Goal: Information Seeking & Learning: Check status

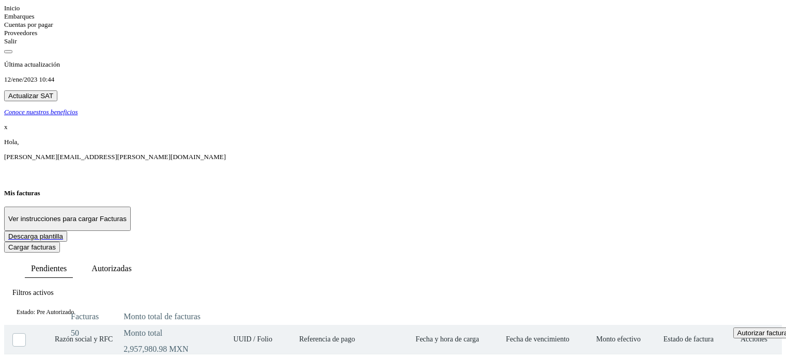
select select "**"
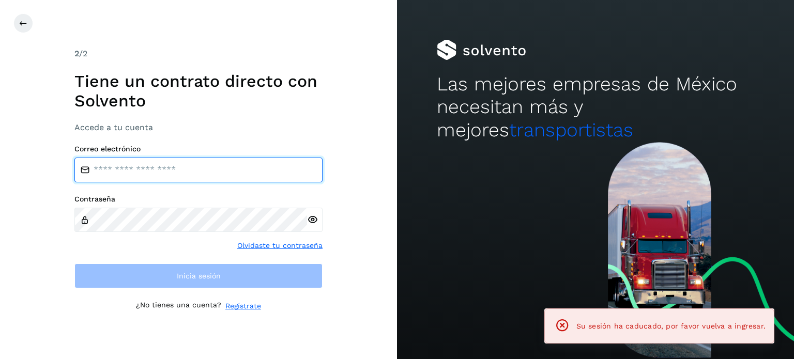
type input "**********"
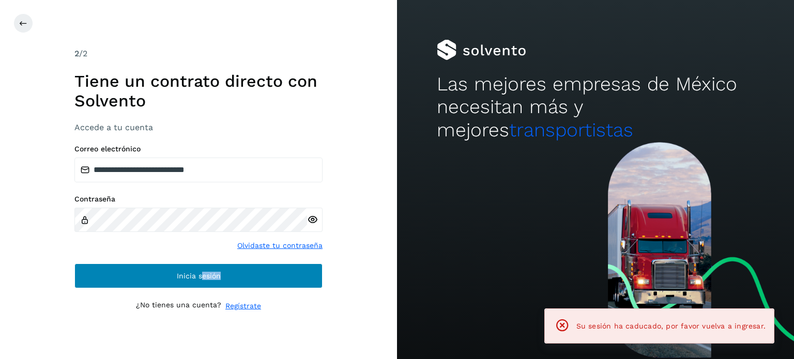
drag, startPoint x: 207, startPoint y: 291, endPoint x: 202, endPoint y: 287, distance: 7.0
click at [202, 287] on div "**********" at bounding box center [198, 180] width 248 height 264
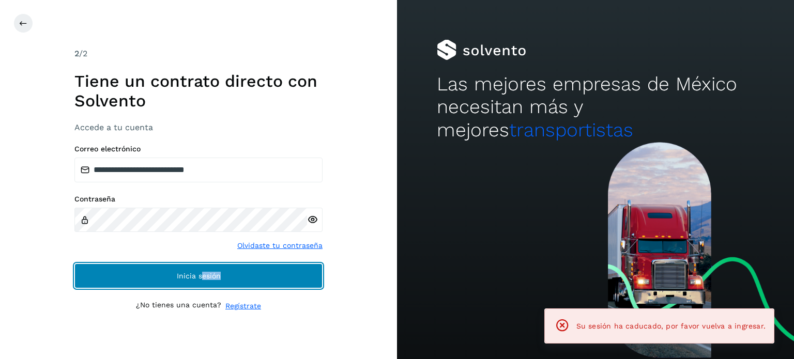
click at [202, 287] on button "Inicia sesión" at bounding box center [198, 276] width 248 height 25
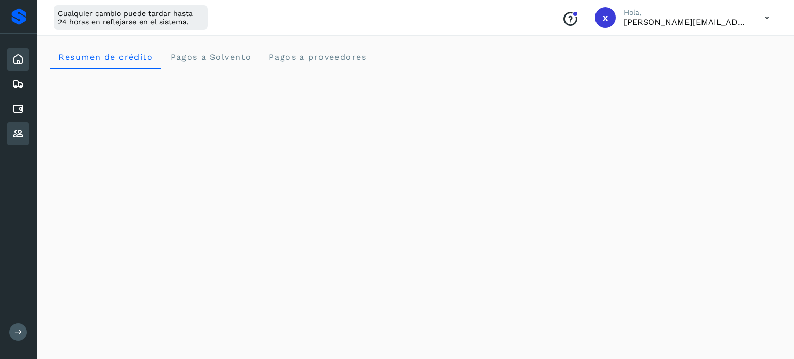
click at [20, 128] on icon at bounding box center [18, 134] width 12 height 12
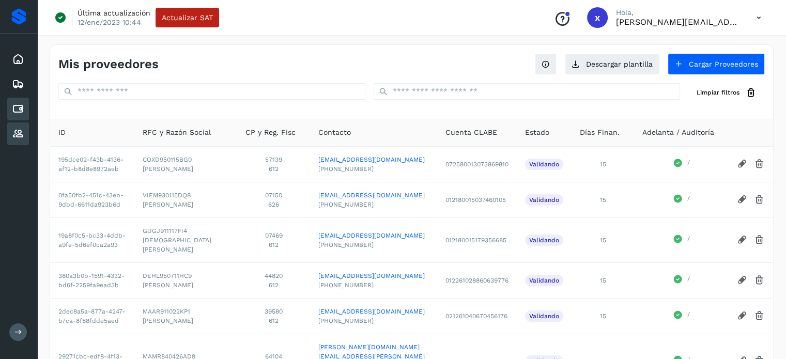
click at [23, 109] on icon at bounding box center [18, 109] width 12 height 12
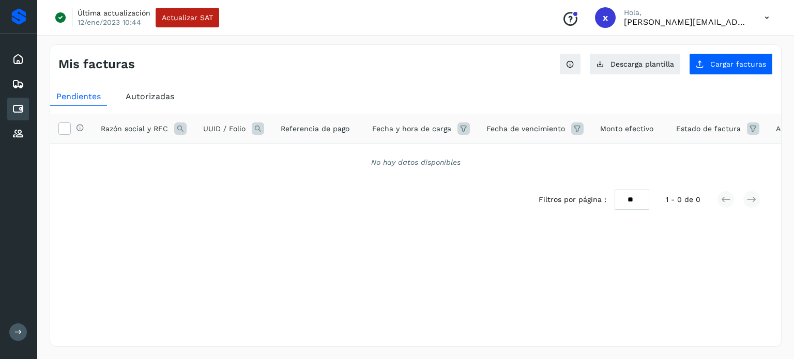
click at [748, 127] on icon at bounding box center [753, 128] width 12 height 12
click at [732, 153] on icon at bounding box center [733, 154] width 11 height 11
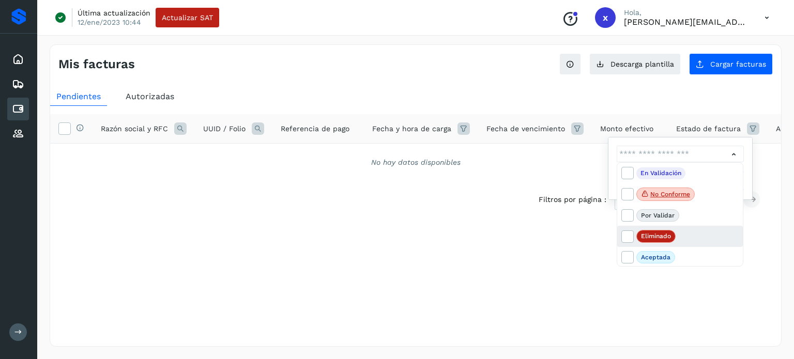
scroll to position [21, 0]
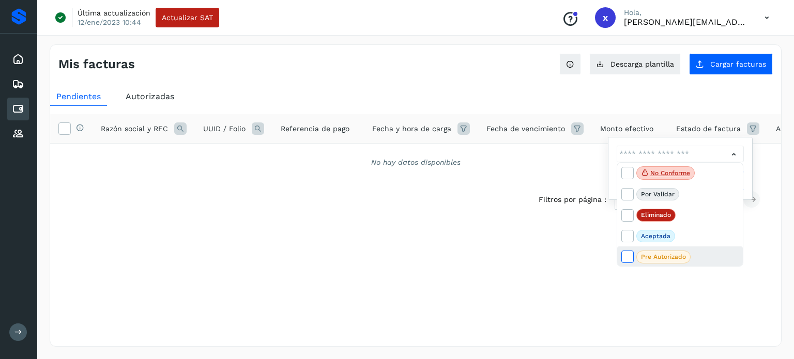
click at [630, 257] on icon at bounding box center [627, 256] width 10 height 10
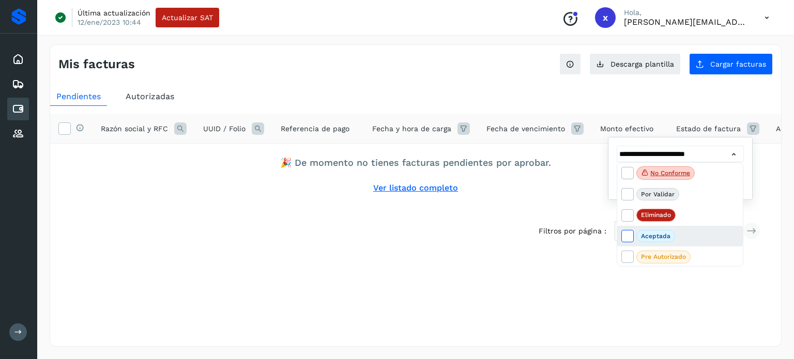
click at [628, 234] on icon at bounding box center [627, 235] width 10 height 10
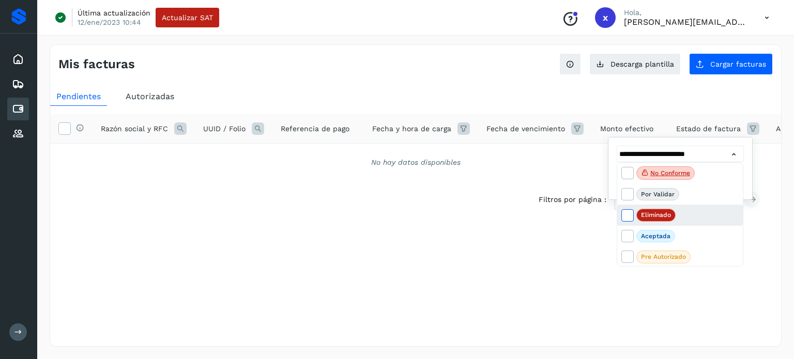
click at [624, 214] on icon at bounding box center [627, 215] width 10 height 10
click at [624, 198] on icon at bounding box center [627, 194] width 10 height 10
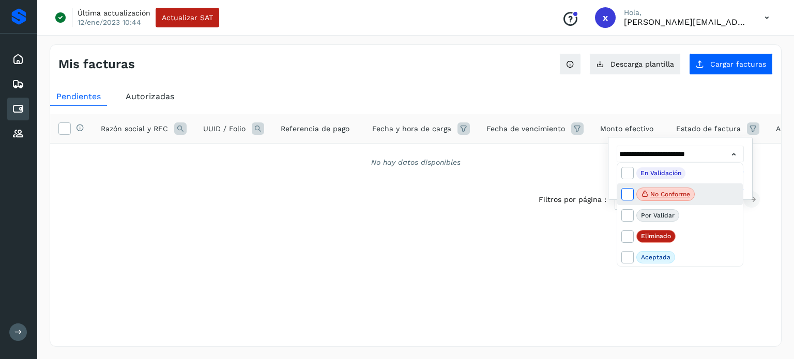
click at [624, 192] on icon at bounding box center [627, 194] width 10 height 10
click at [624, 177] on icon at bounding box center [627, 172] width 10 height 10
type input "**********"
click at [602, 254] on div at bounding box center [397, 179] width 794 height 359
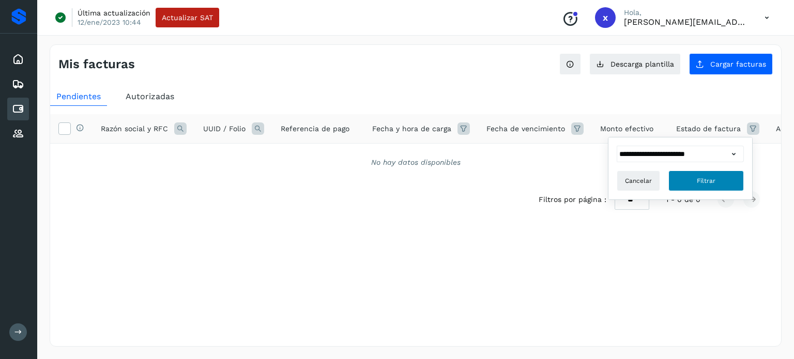
click at [713, 184] on span "Filtrar" at bounding box center [706, 180] width 19 height 9
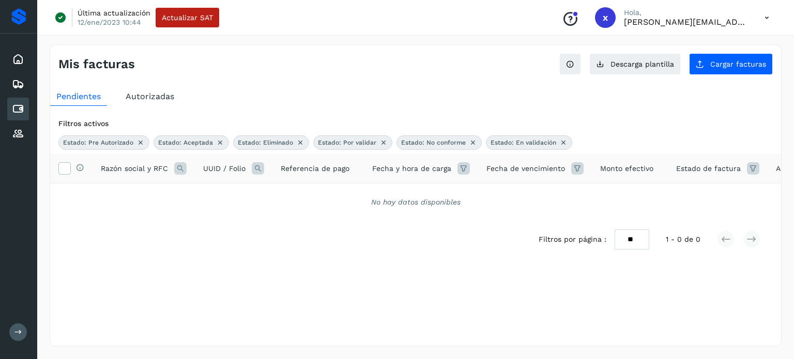
click at [748, 169] on icon at bounding box center [753, 168] width 12 height 12
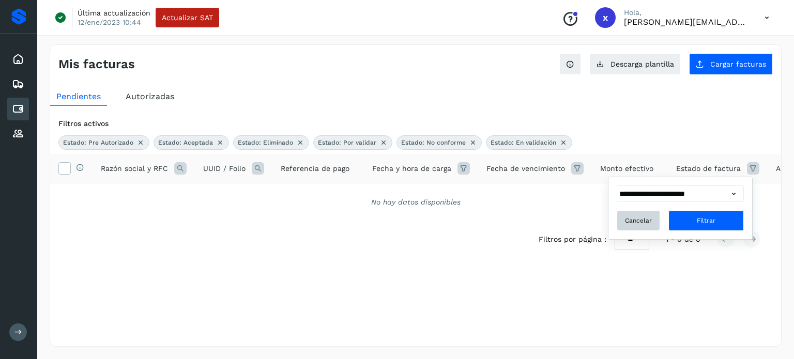
click at [641, 225] on button "Cancelar" at bounding box center [637, 220] width 43 height 21
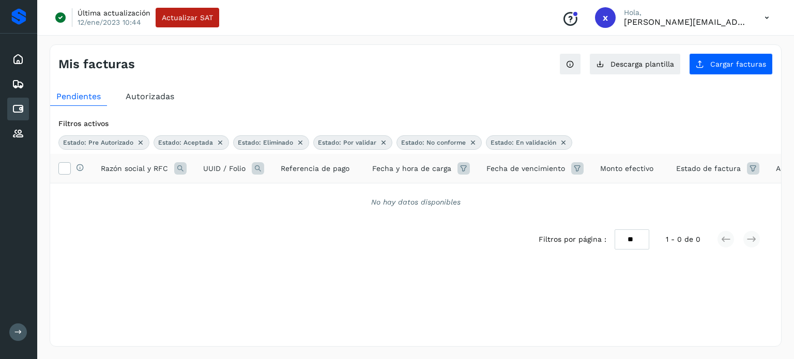
click at [748, 168] on icon at bounding box center [753, 168] width 12 height 12
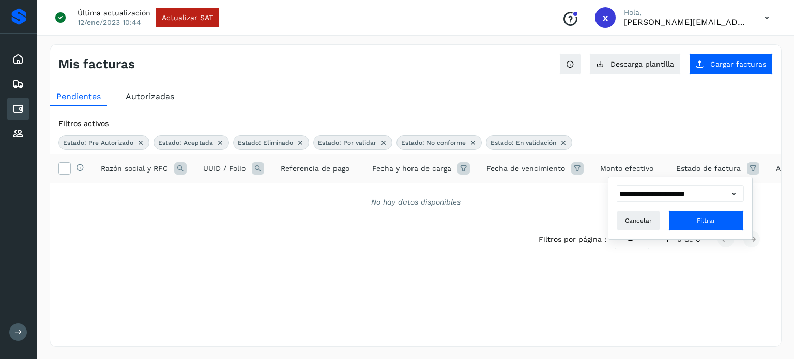
click at [736, 193] on icon at bounding box center [733, 194] width 11 height 11
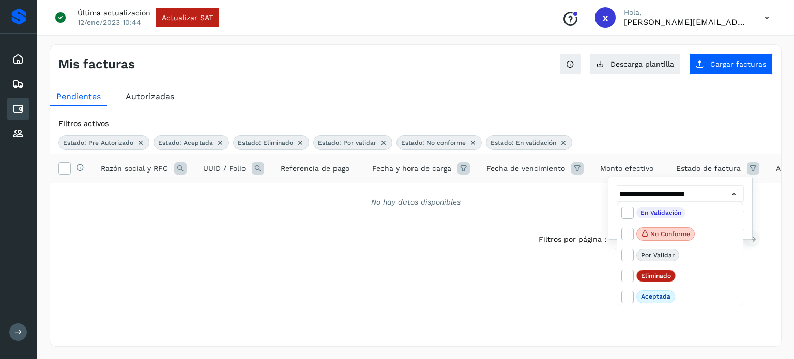
click at [522, 269] on div at bounding box center [397, 179] width 794 height 359
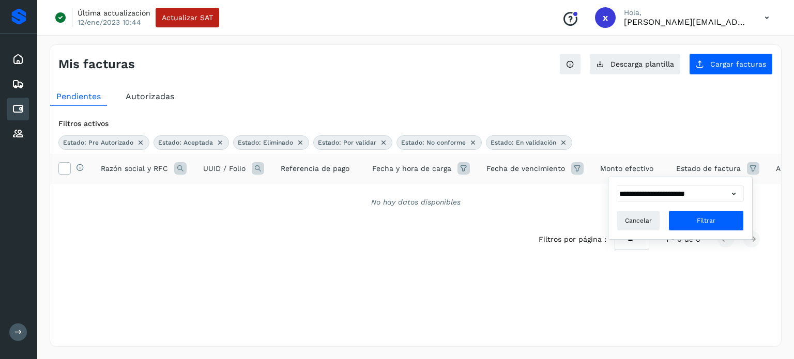
click at [137, 143] on icon at bounding box center [140, 142] width 8 height 8
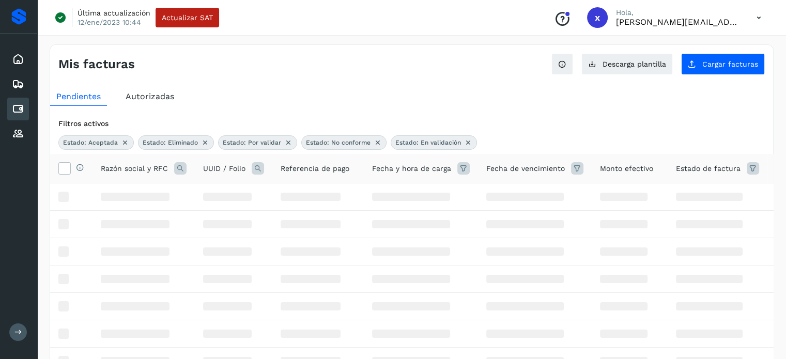
click at [125, 140] on icon at bounding box center [125, 142] width 8 height 8
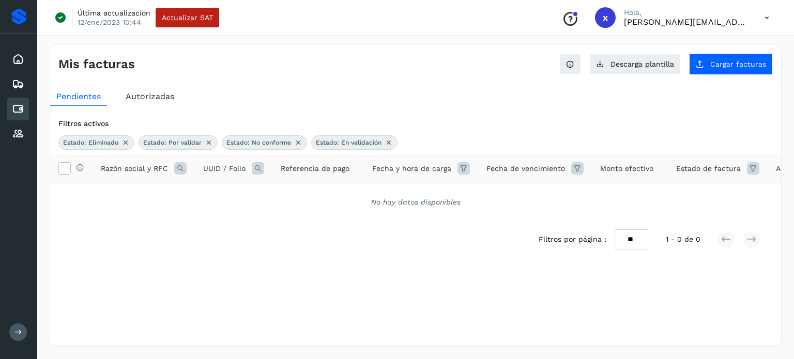
click at [126, 146] on icon at bounding box center [125, 142] width 8 height 8
drag, startPoint x: 130, startPoint y: 144, endPoint x: 122, endPoint y: 146, distance: 8.5
click at [122, 146] on div "Estado: Por validar" at bounding box center [97, 142] width 79 height 14
click at [126, 143] on icon at bounding box center [129, 142] width 8 height 8
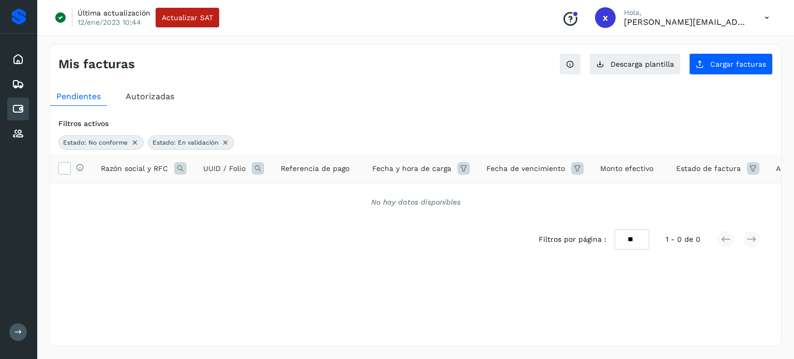
click at [136, 143] on icon at bounding box center [135, 142] width 8 height 8
click at [132, 145] on icon at bounding box center [136, 142] width 8 height 8
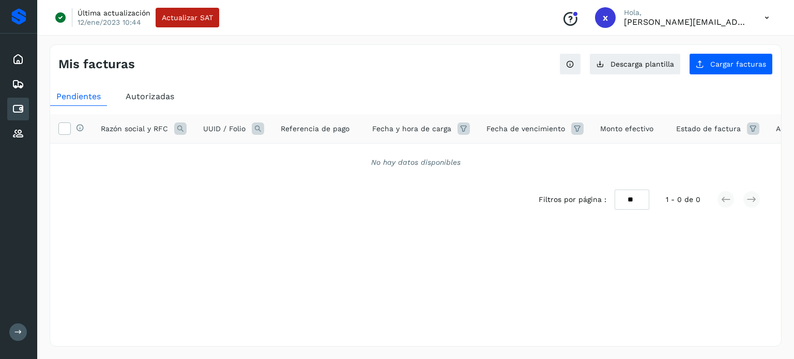
click at [149, 97] on span "Autorizadas" at bounding box center [150, 96] width 49 height 10
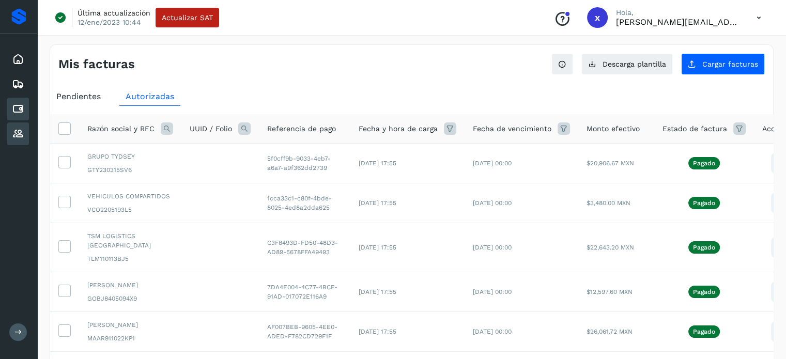
click at [19, 133] on icon at bounding box center [18, 134] width 12 height 12
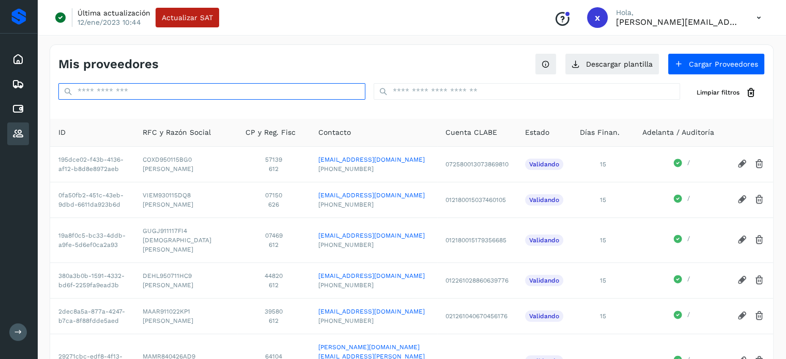
click at [110, 92] on input "text" at bounding box center [211, 91] width 307 height 17
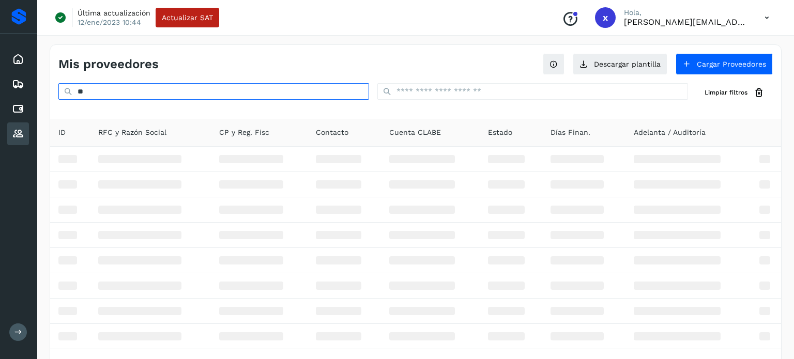
type input "*"
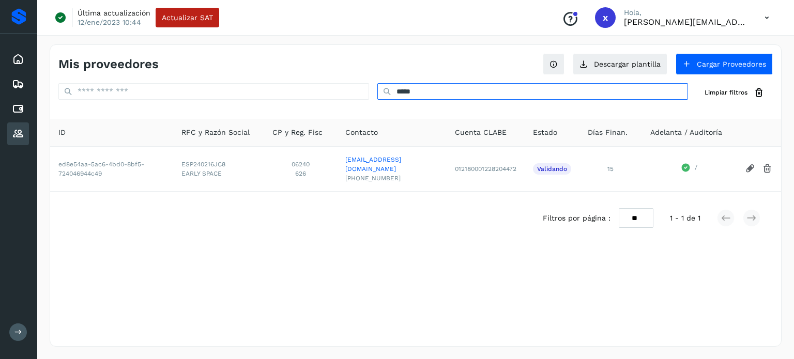
type input "*****"
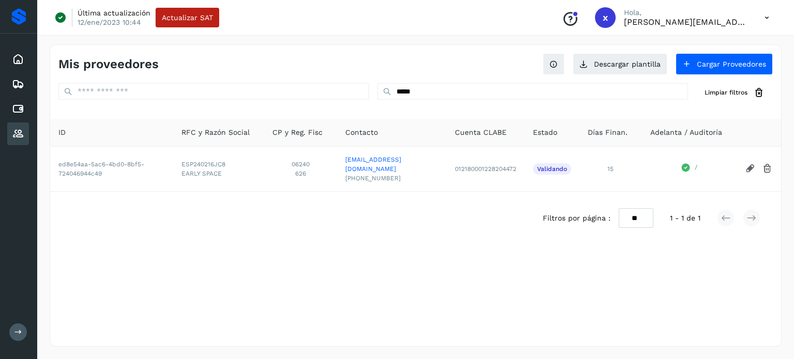
click at [320, 287] on div "Mis proveedores Descargar plantilla Cargar Proveedores ***** Limpiar filtros ID…" at bounding box center [416, 195] width 732 height 302
drag, startPoint x: 104, startPoint y: 177, endPoint x: 56, endPoint y: 167, distance: 49.1
click at [56, 167] on td "ed8e54aa-5ac6-4bd0-8bf5-724046944c49" at bounding box center [111, 168] width 123 height 45
copy td "ed8e54aa-5ac6-4bd0-8bf5-724046944c49"
click at [17, 107] on icon at bounding box center [18, 109] width 12 height 12
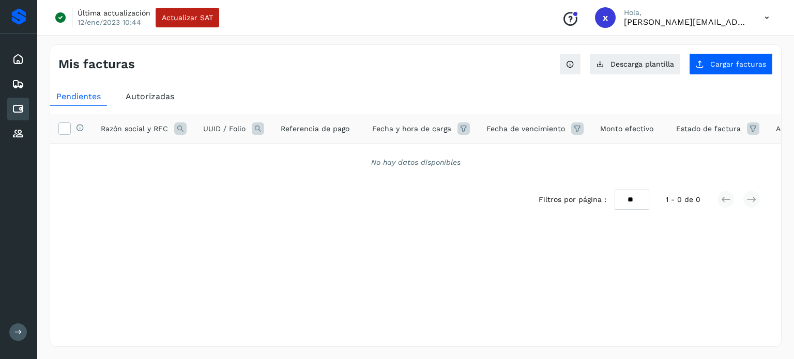
click at [178, 128] on icon at bounding box center [180, 128] width 12 height 12
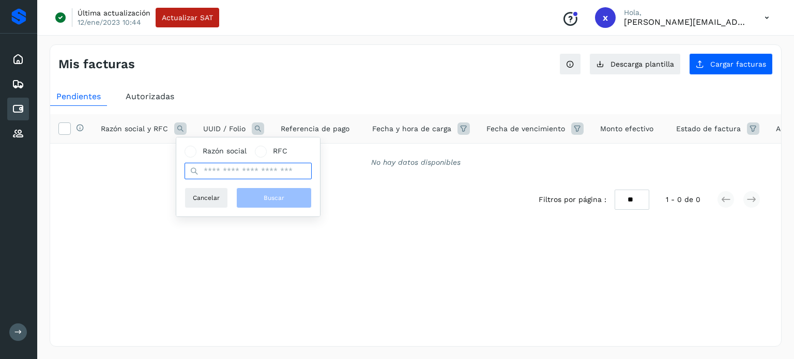
click at [221, 174] on input "text" at bounding box center [247, 171] width 127 height 17
type input "*****"
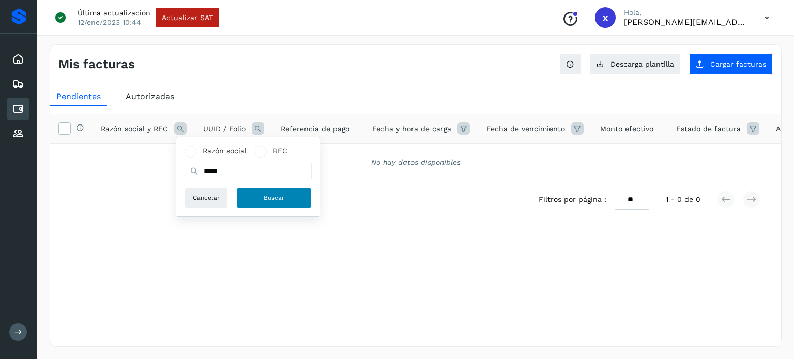
click at [265, 192] on button "Buscar" at bounding box center [273, 198] width 75 height 21
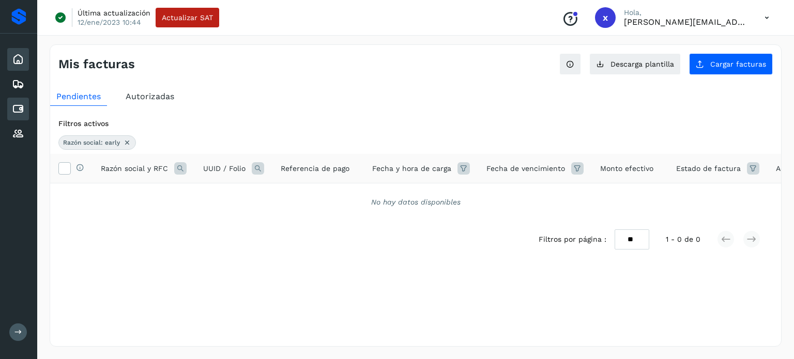
click at [19, 59] on icon at bounding box center [18, 59] width 12 height 12
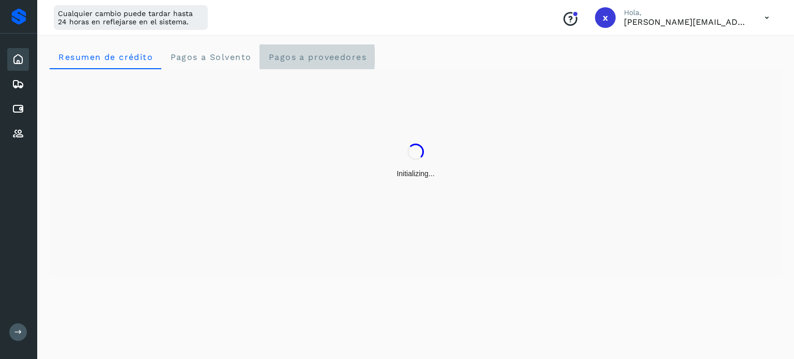
click at [302, 61] on span "Pagos a proveedores" at bounding box center [317, 57] width 99 height 10
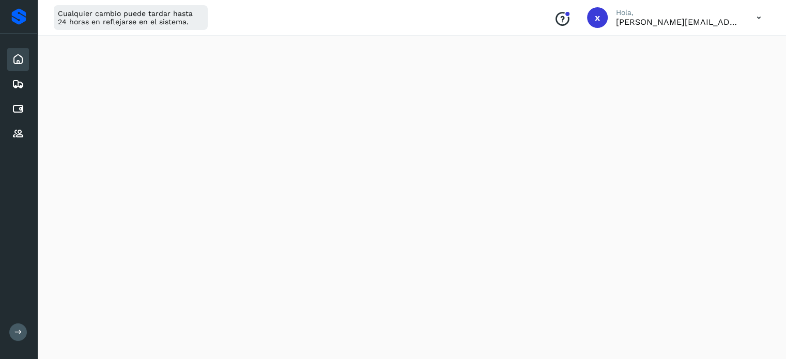
scroll to position [479, 0]
